Goal: Task Accomplishment & Management: Use online tool/utility

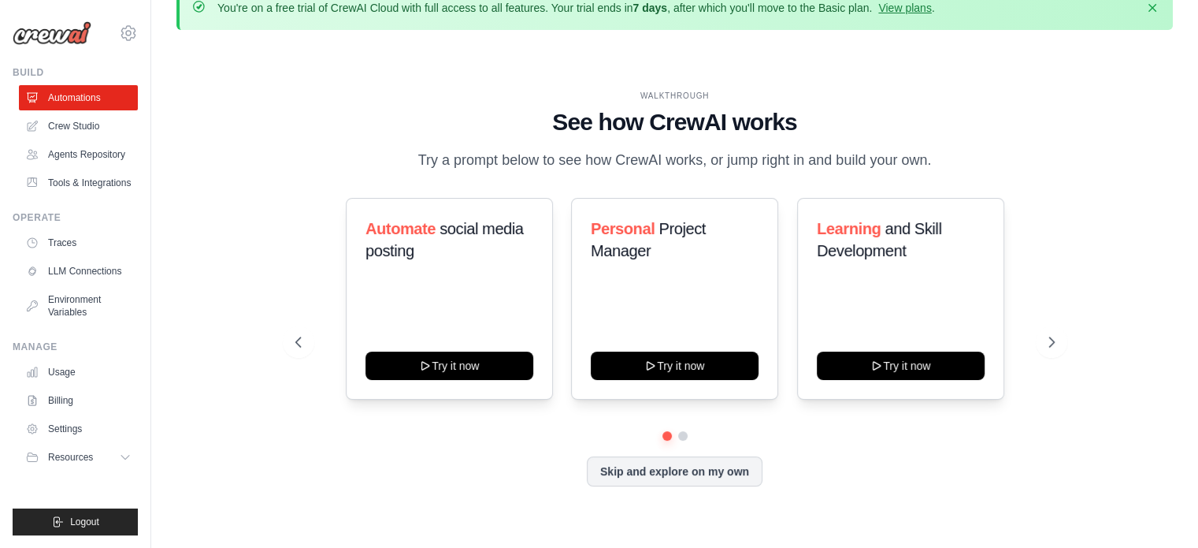
scroll to position [54, 0]
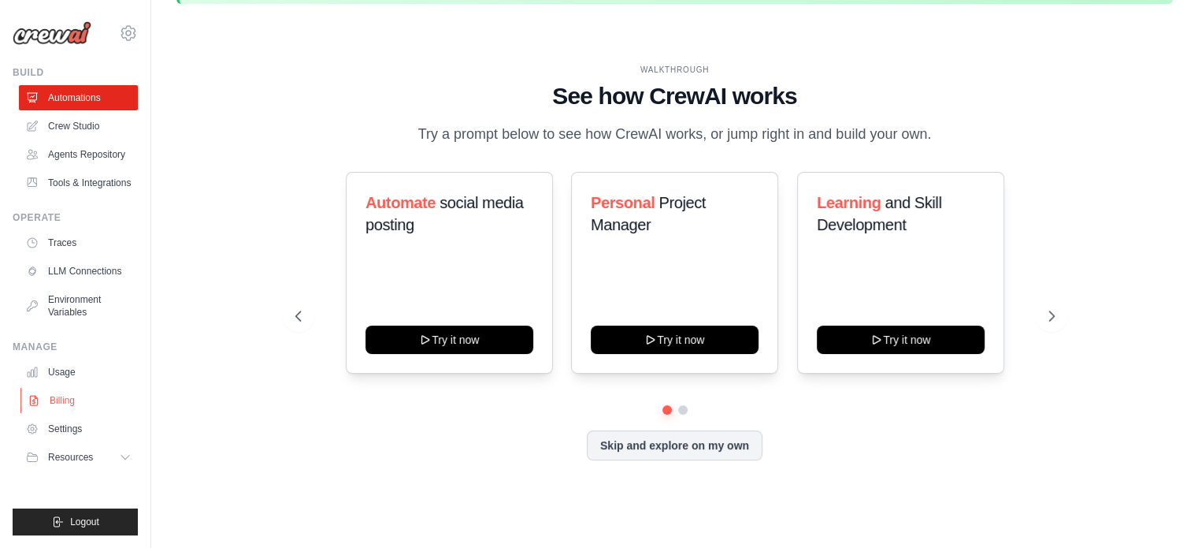
click at [69, 399] on link "Billing" at bounding box center [79, 400] width 119 height 25
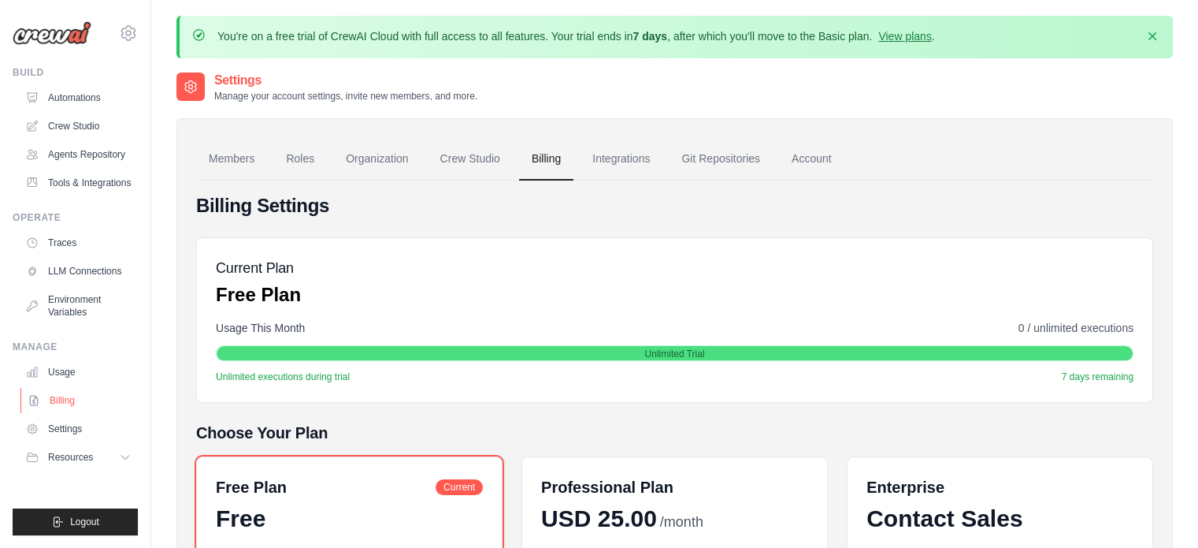
click at [66, 403] on link "Billing" at bounding box center [79, 400] width 119 height 25
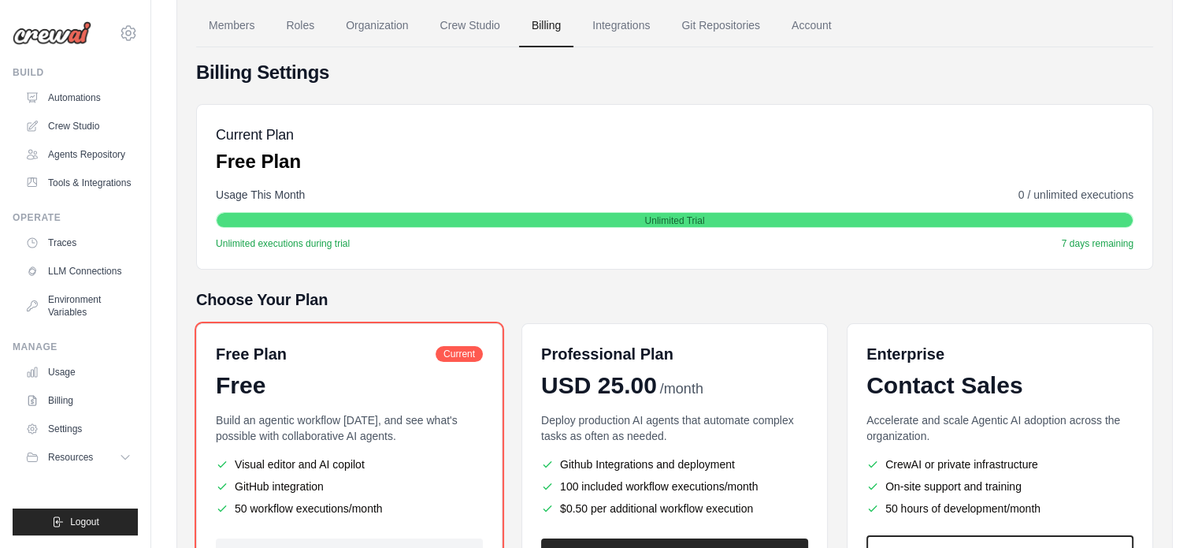
scroll to position [158, 0]
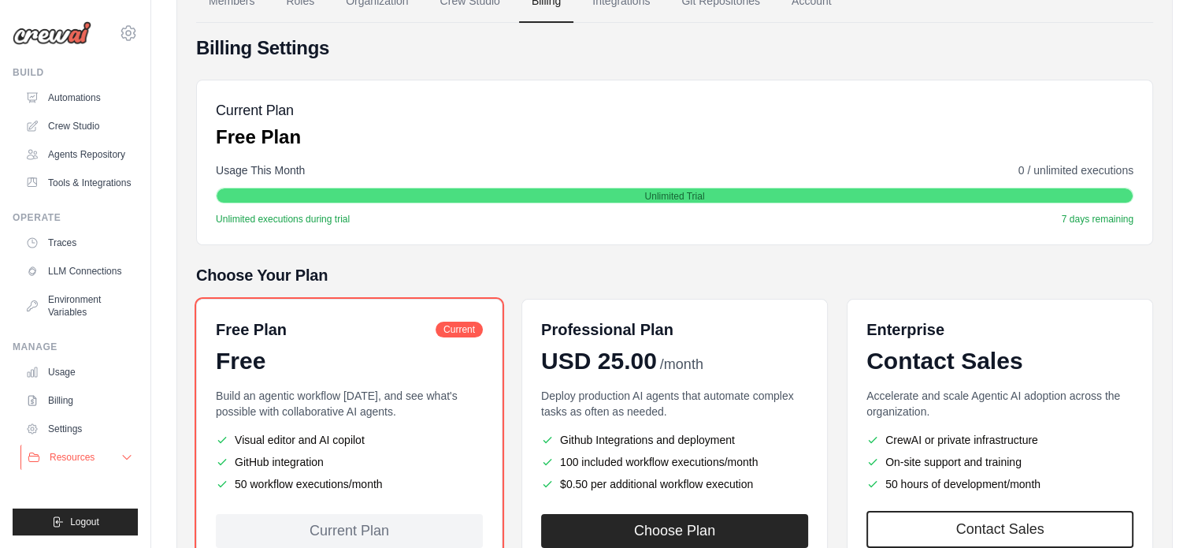
click at [121, 453] on icon at bounding box center [127, 457] width 13 height 13
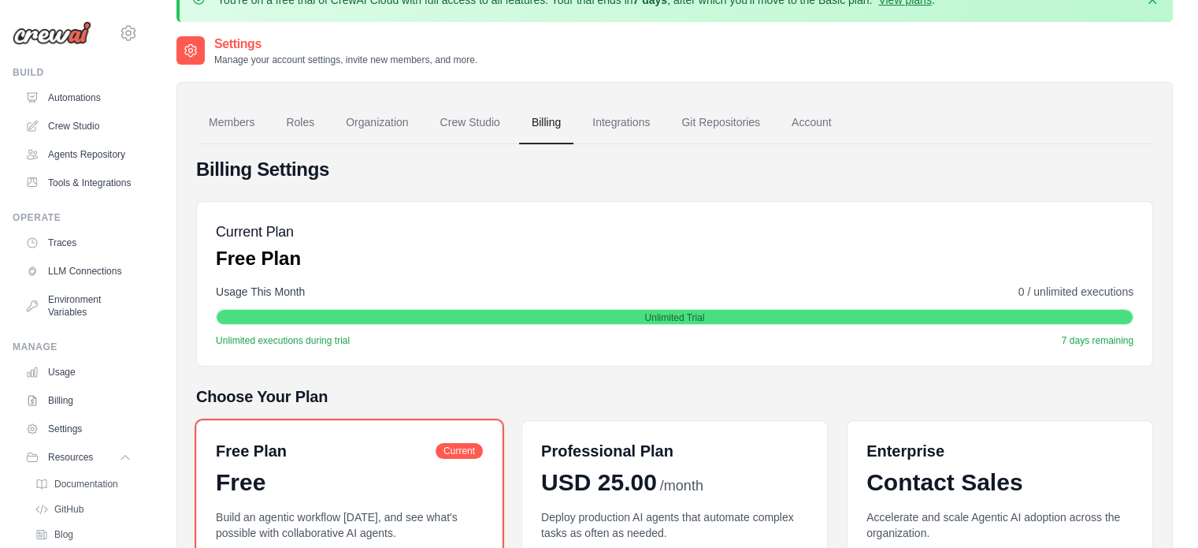
scroll to position [0, 0]
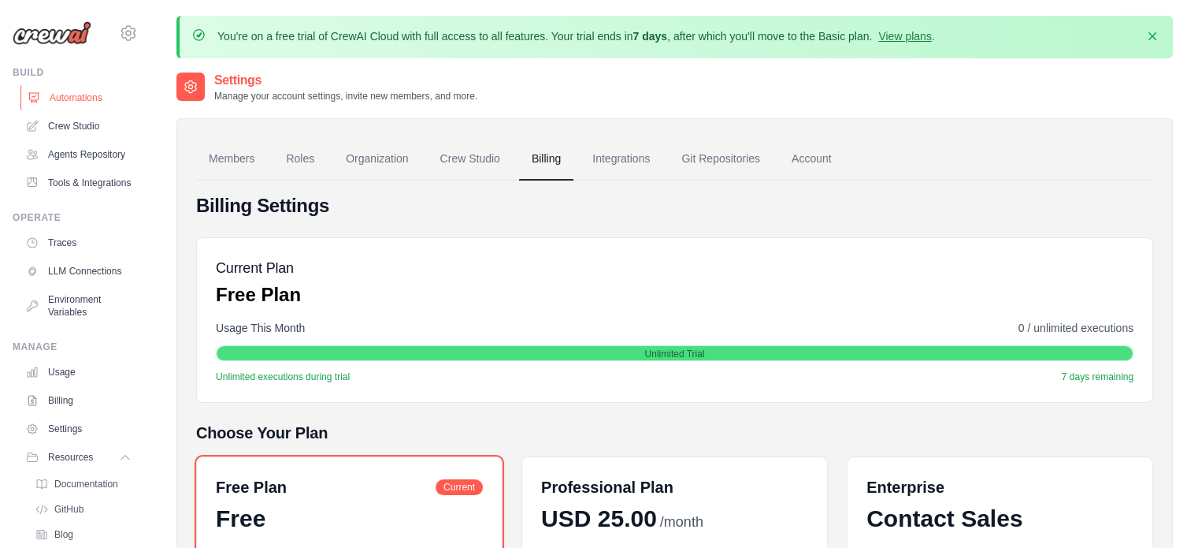
click at [68, 94] on link "Automations" at bounding box center [79, 97] width 119 height 25
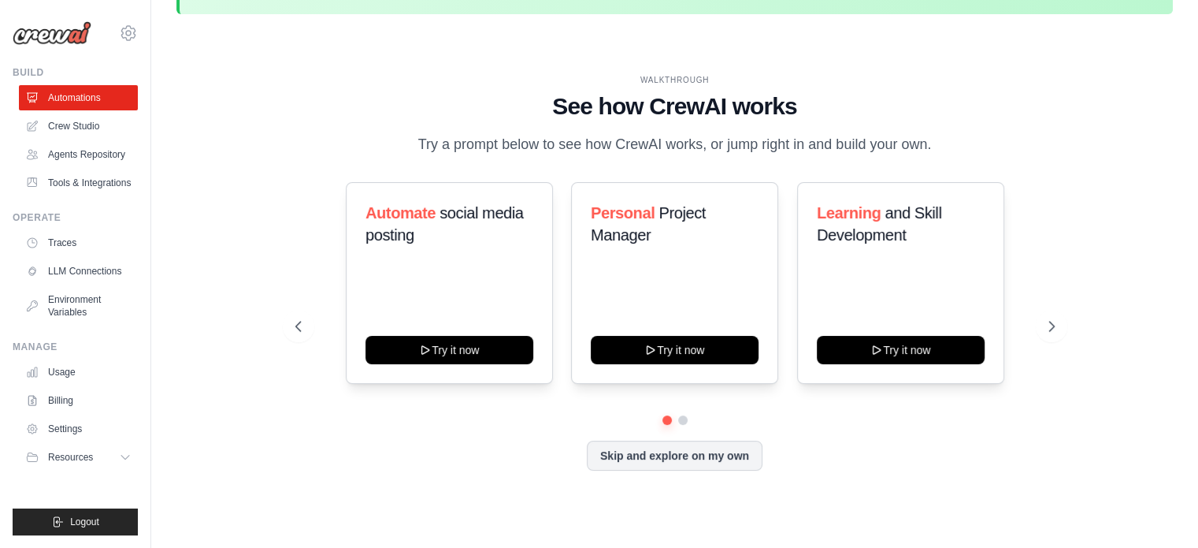
scroll to position [54, 0]
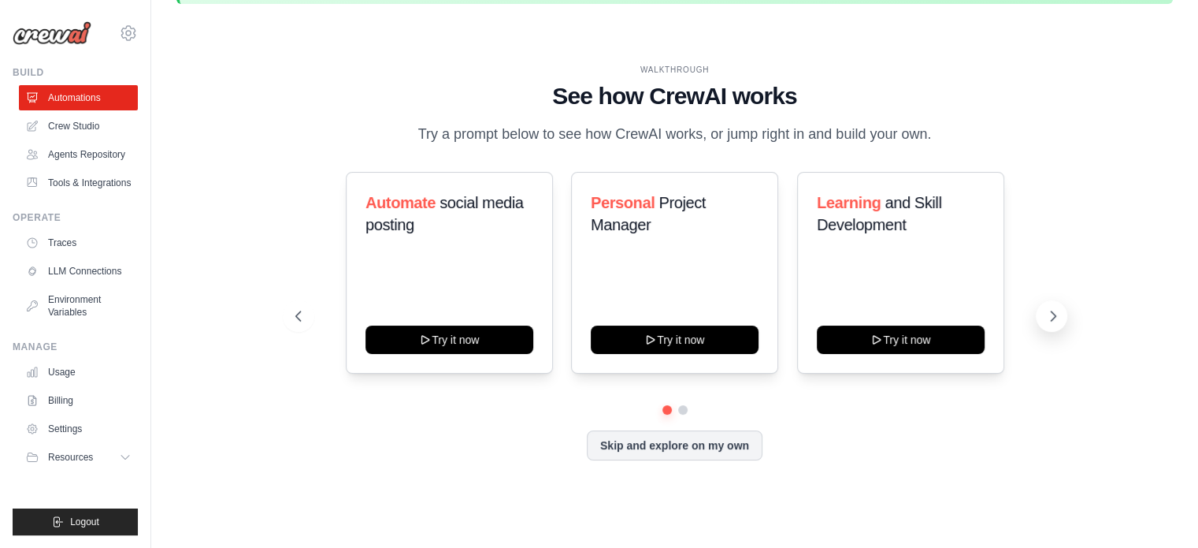
click at [1043, 317] on button at bounding box center [1052, 316] width 32 height 32
click at [1045, 313] on icon at bounding box center [1053, 316] width 16 height 16
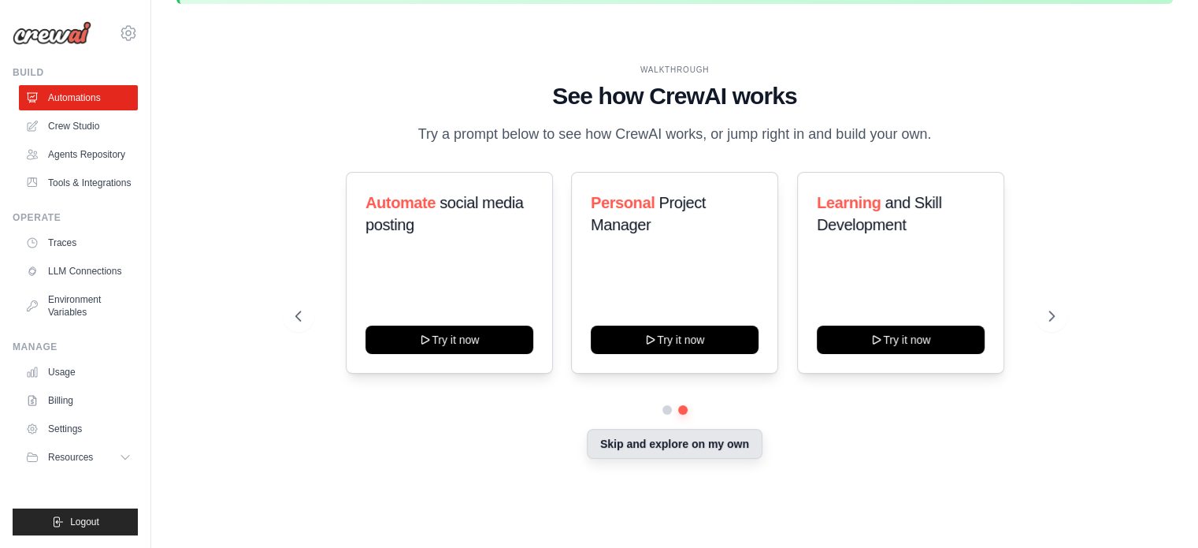
click at [656, 446] on button "Skip and explore on my own" at bounding box center [675, 444] width 176 height 30
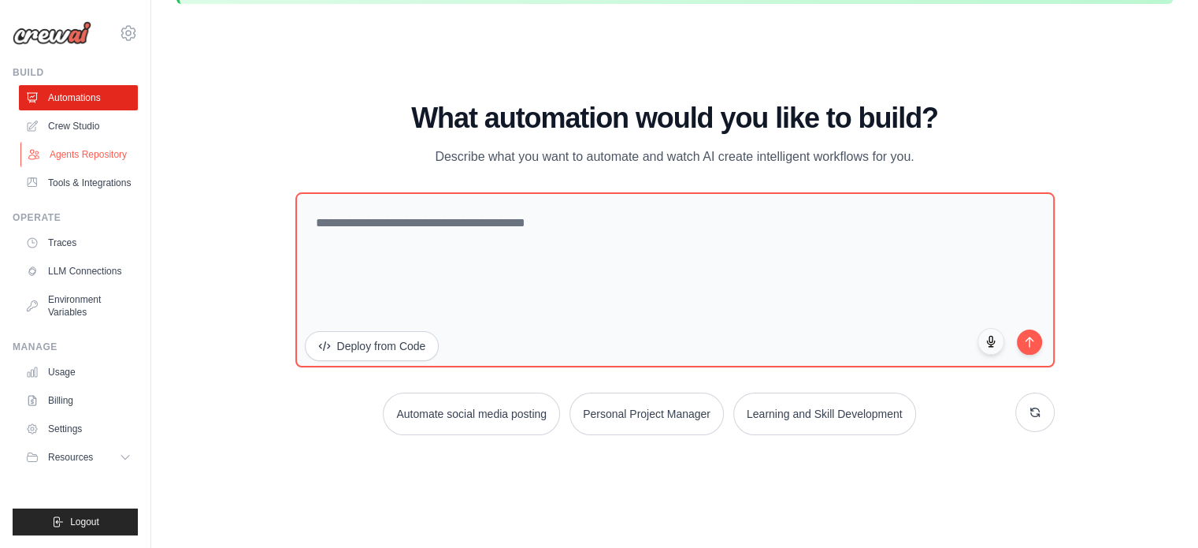
click at [57, 158] on link "Agents Repository" at bounding box center [79, 154] width 119 height 25
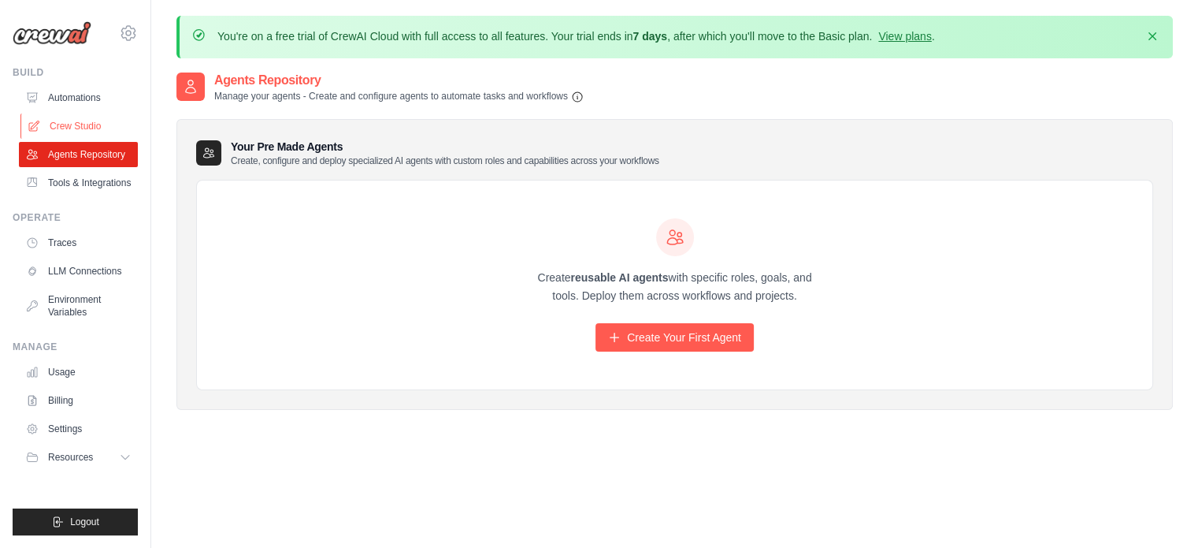
click at [73, 124] on link "Crew Studio" at bounding box center [79, 125] width 119 height 25
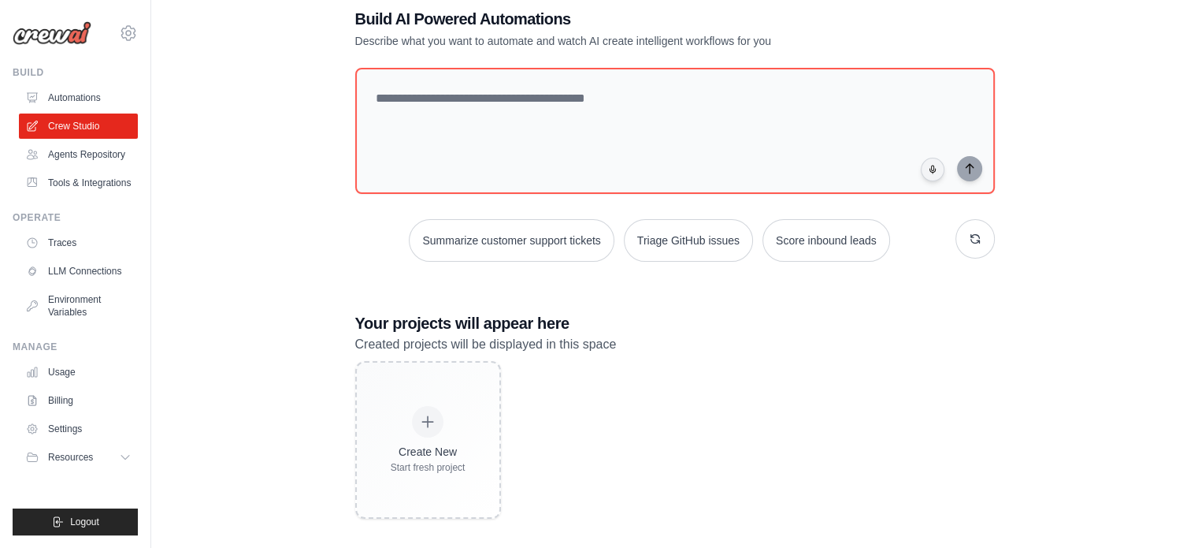
scroll to position [99, 0]
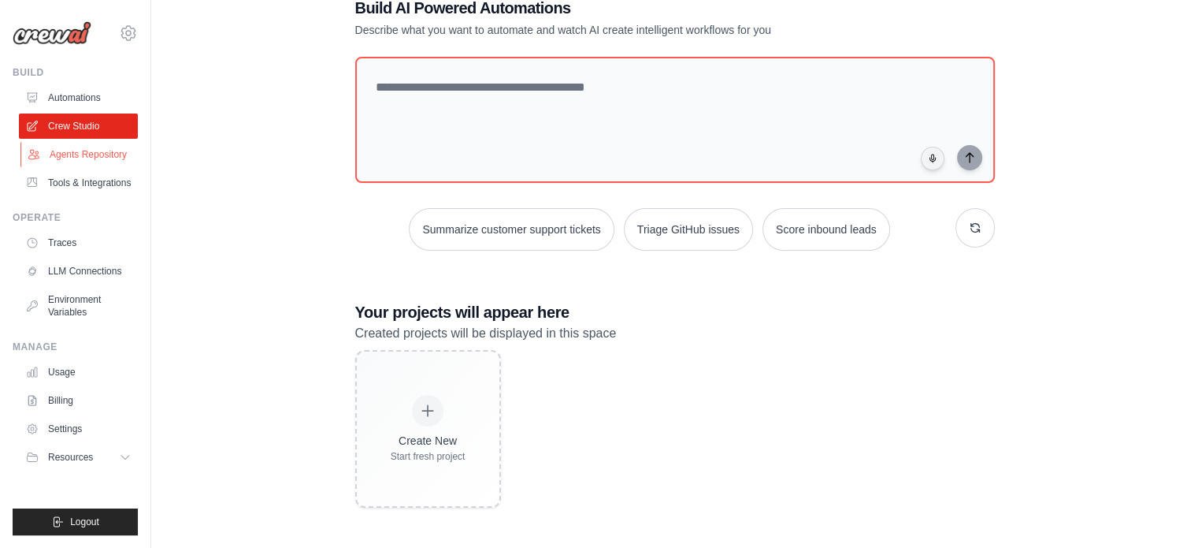
click at [76, 150] on link "Agents Repository" at bounding box center [79, 154] width 119 height 25
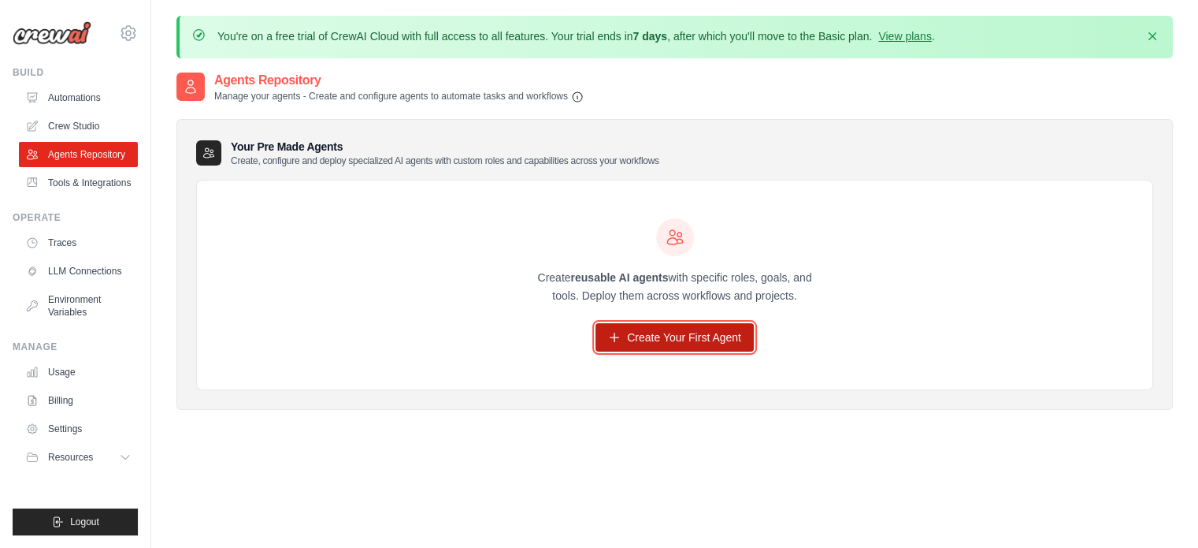
click at [708, 342] on link "Create Your First Agent" at bounding box center [675, 337] width 158 height 28
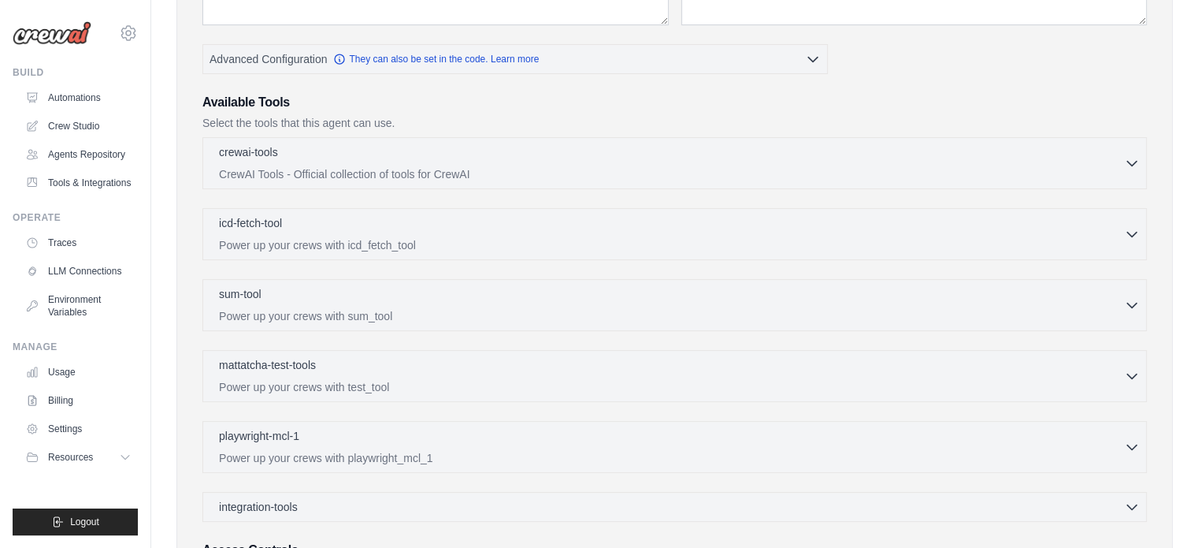
scroll to position [381, 0]
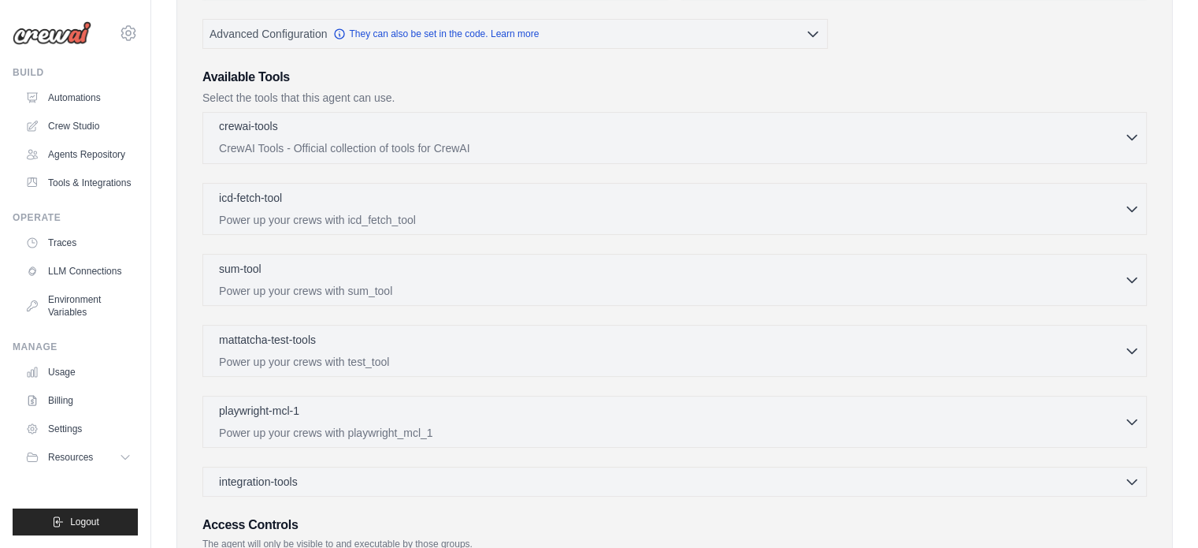
click at [1125, 138] on icon "button" at bounding box center [1132, 137] width 16 height 16
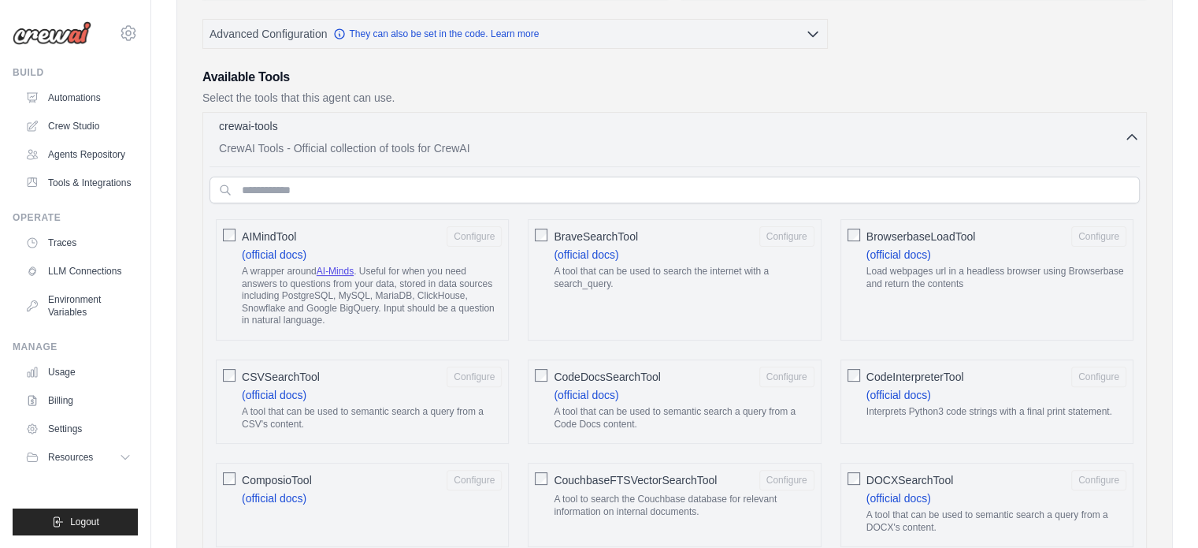
click at [1125, 138] on icon "button" at bounding box center [1132, 137] width 16 height 16
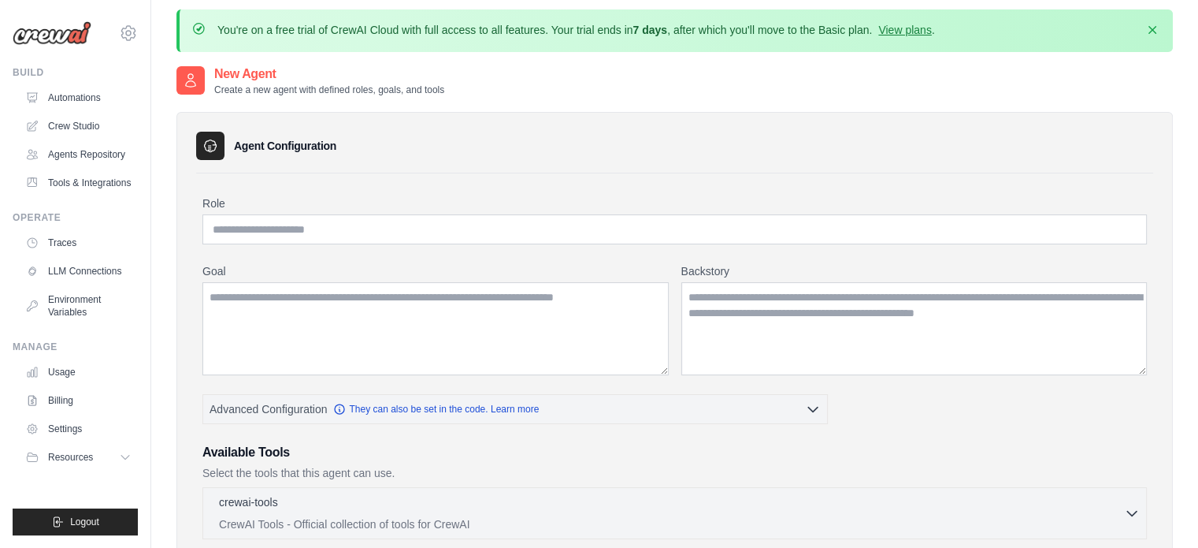
scroll to position [0, 0]
